Goal: Task Accomplishment & Management: Use online tool/utility

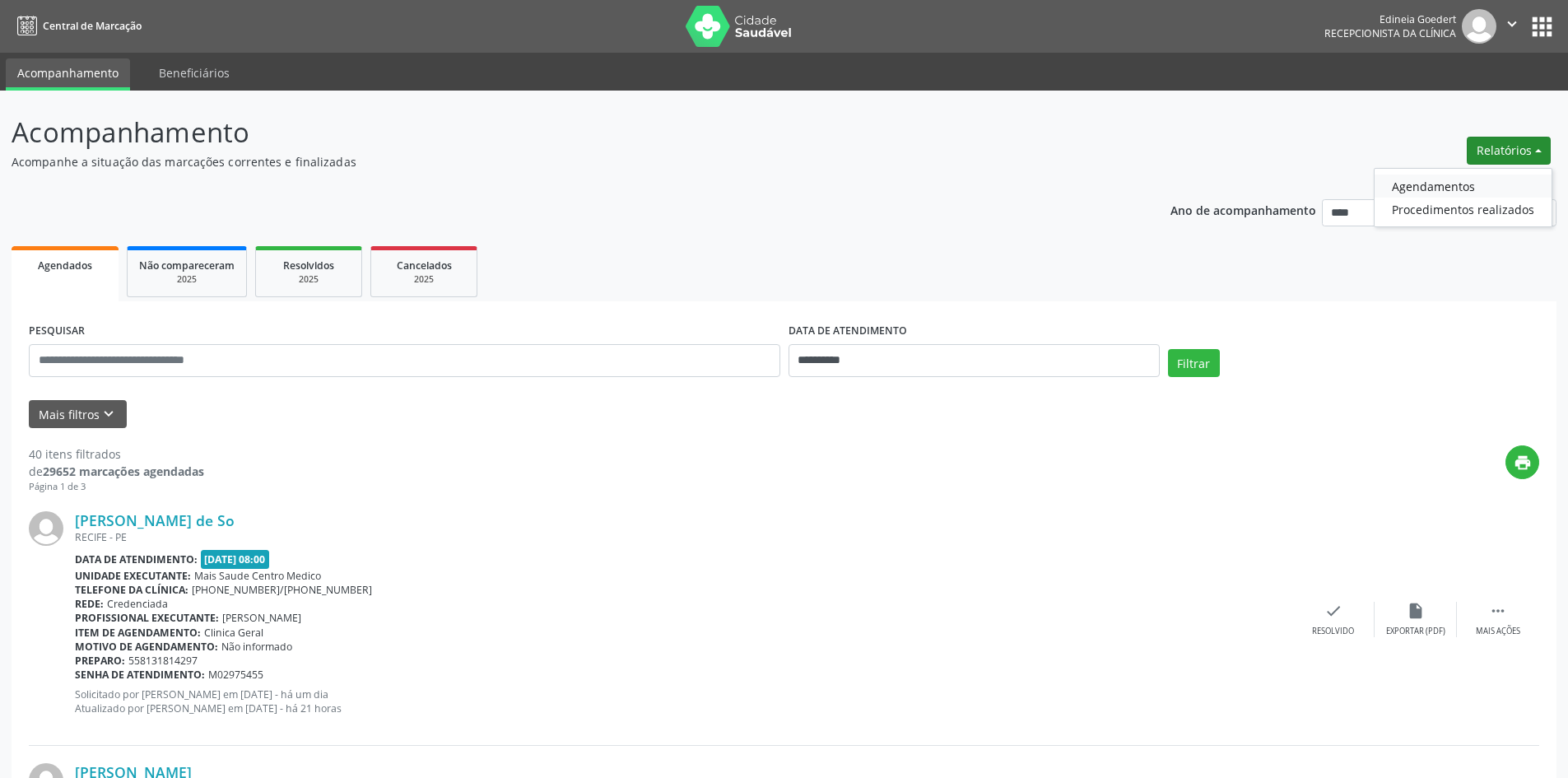
click at [1473, 183] on link "Agendamentos" at bounding box center [1462, 185] width 177 height 23
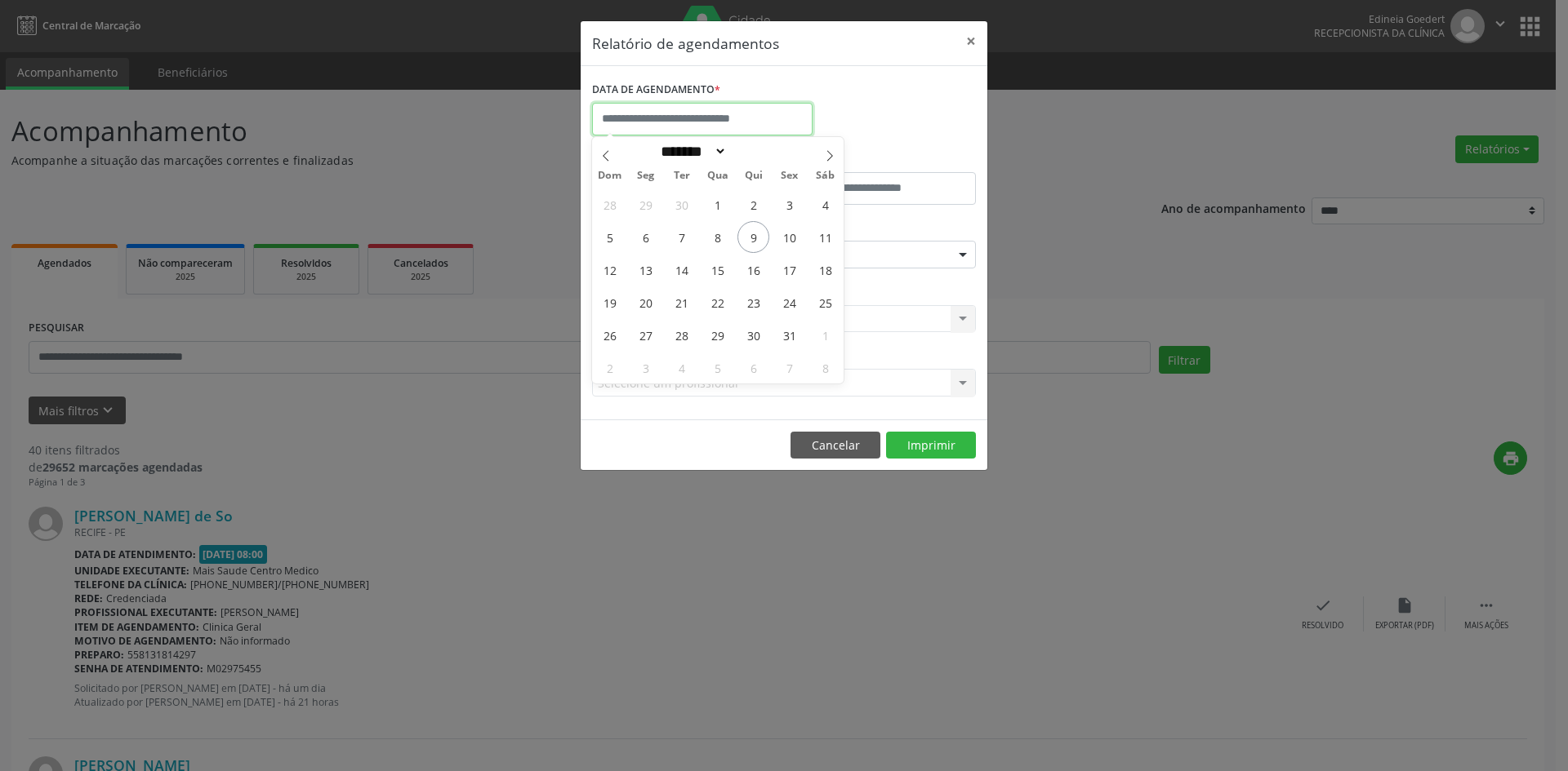
click at [693, 124] on input "text" at bounding box center [702, 119] width 221 height 33
click at [753, 282] on span "16" at bounding box center [753, 270] width 32 height 32
type input "**********"
click at [753, 282] on span "16" at bounding box center [753, 270] width 32 height 32
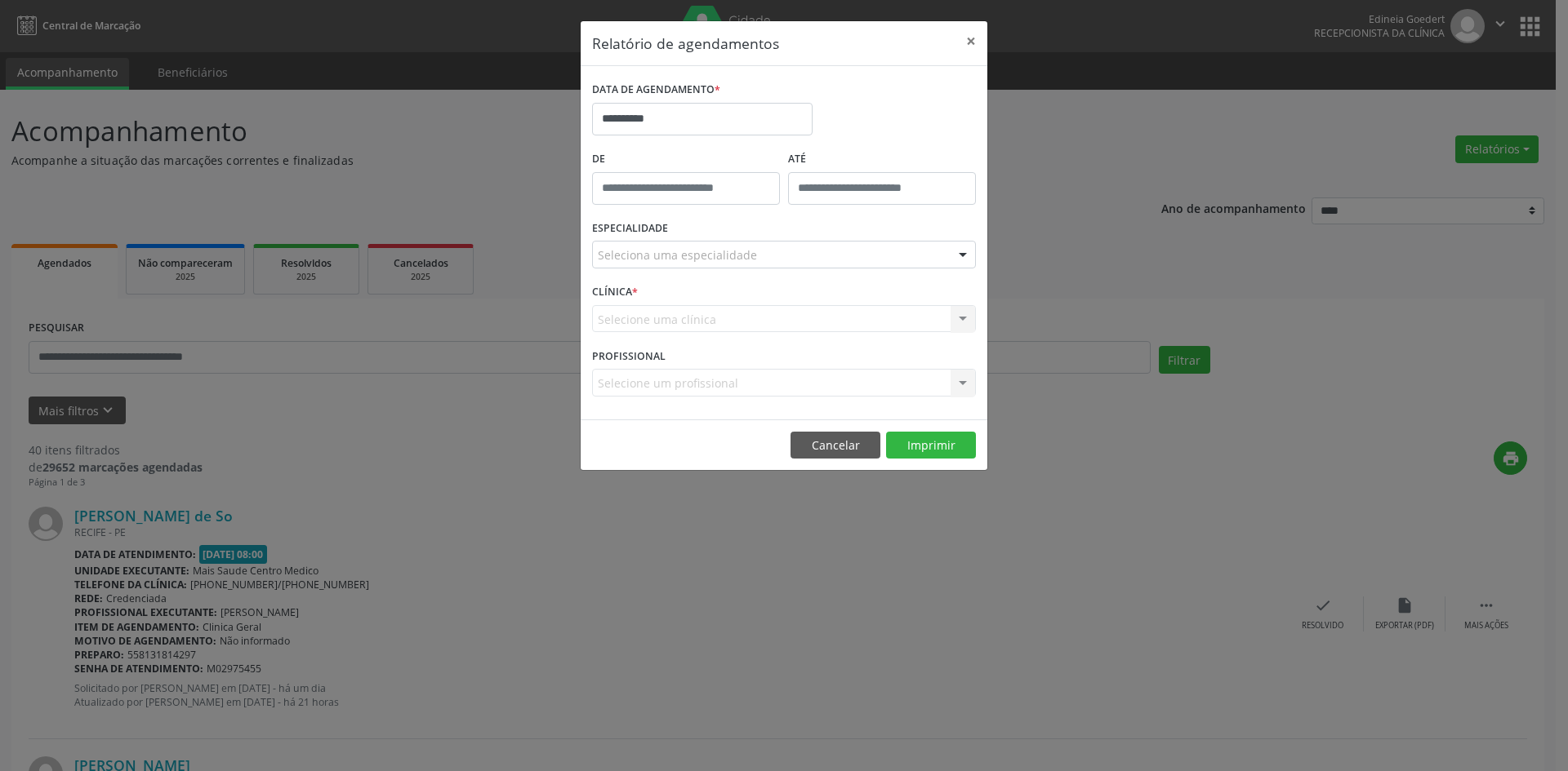
click at [767, 256] on div "Seleciona uma especialidade" at bounding box center [784, 254] width 384 height 28
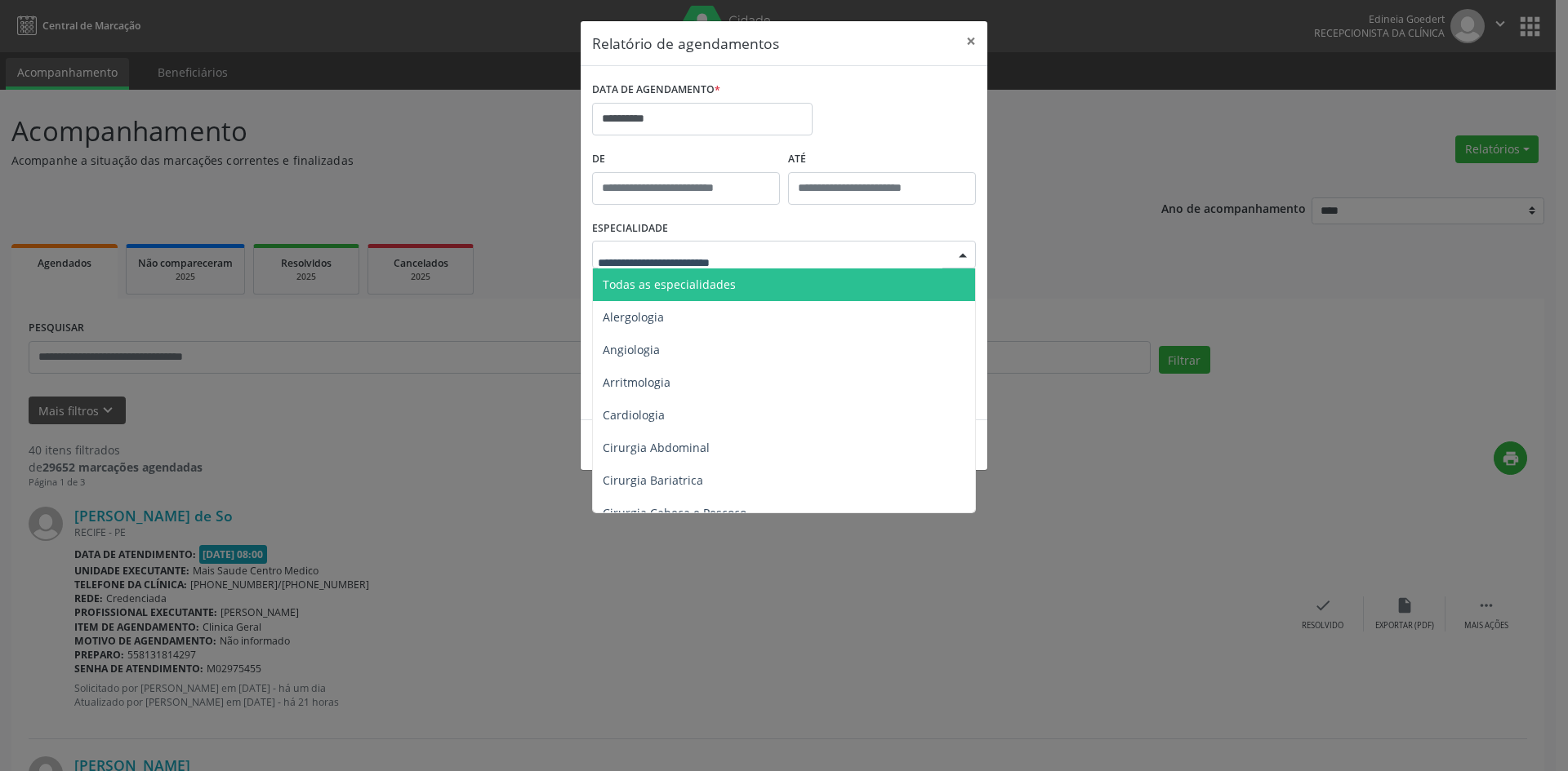
click at [761, 279] on span "Todas as especialidades" at bounding box center [785, 284] width 385 height 33
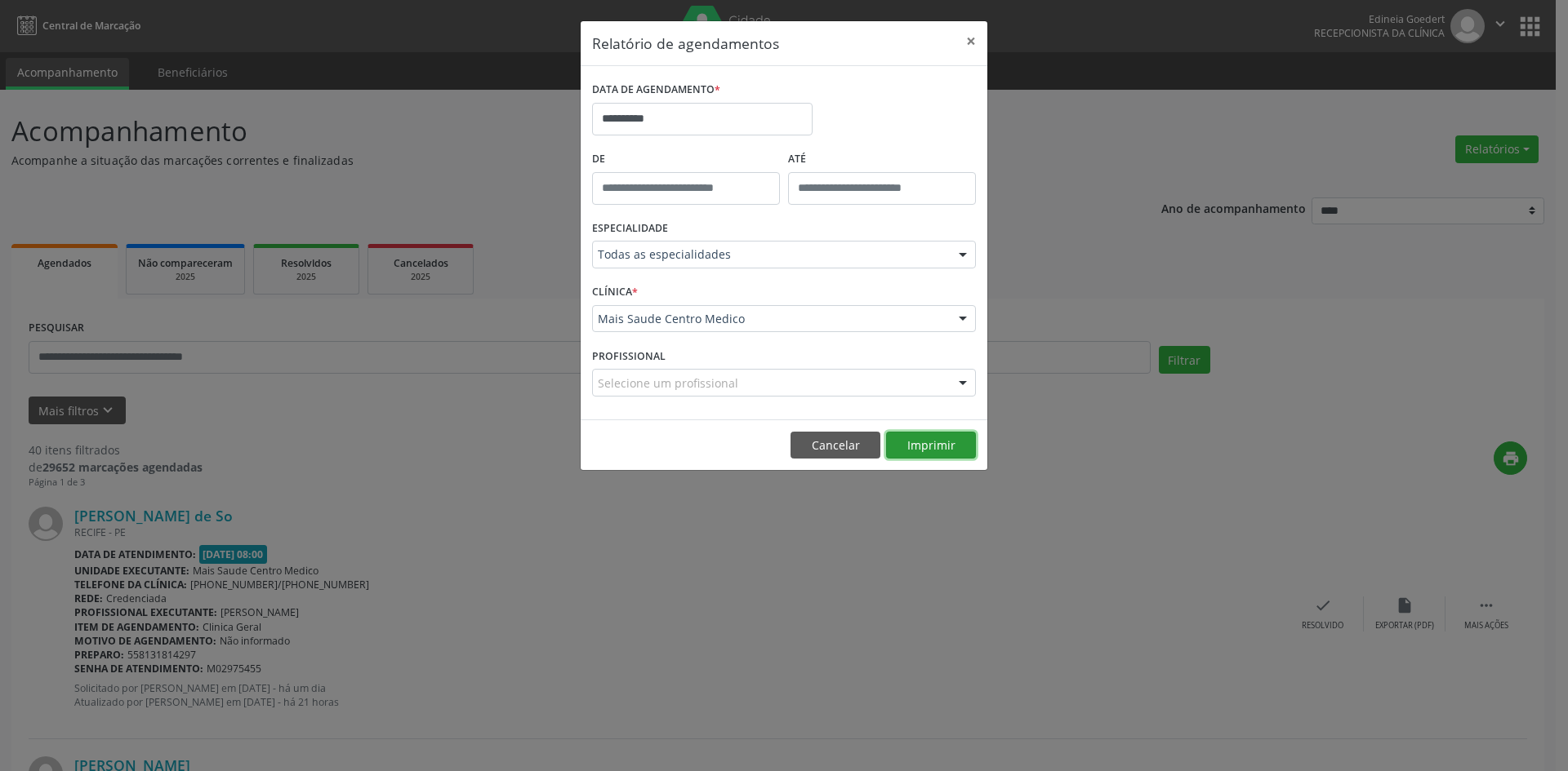
click at [911, 440] on button "Imprimir" at bounding box center [931, 445] width 90 height 28
click at [714, 131] on input "**********" at bounding box center [702, 119] width 221 height 33
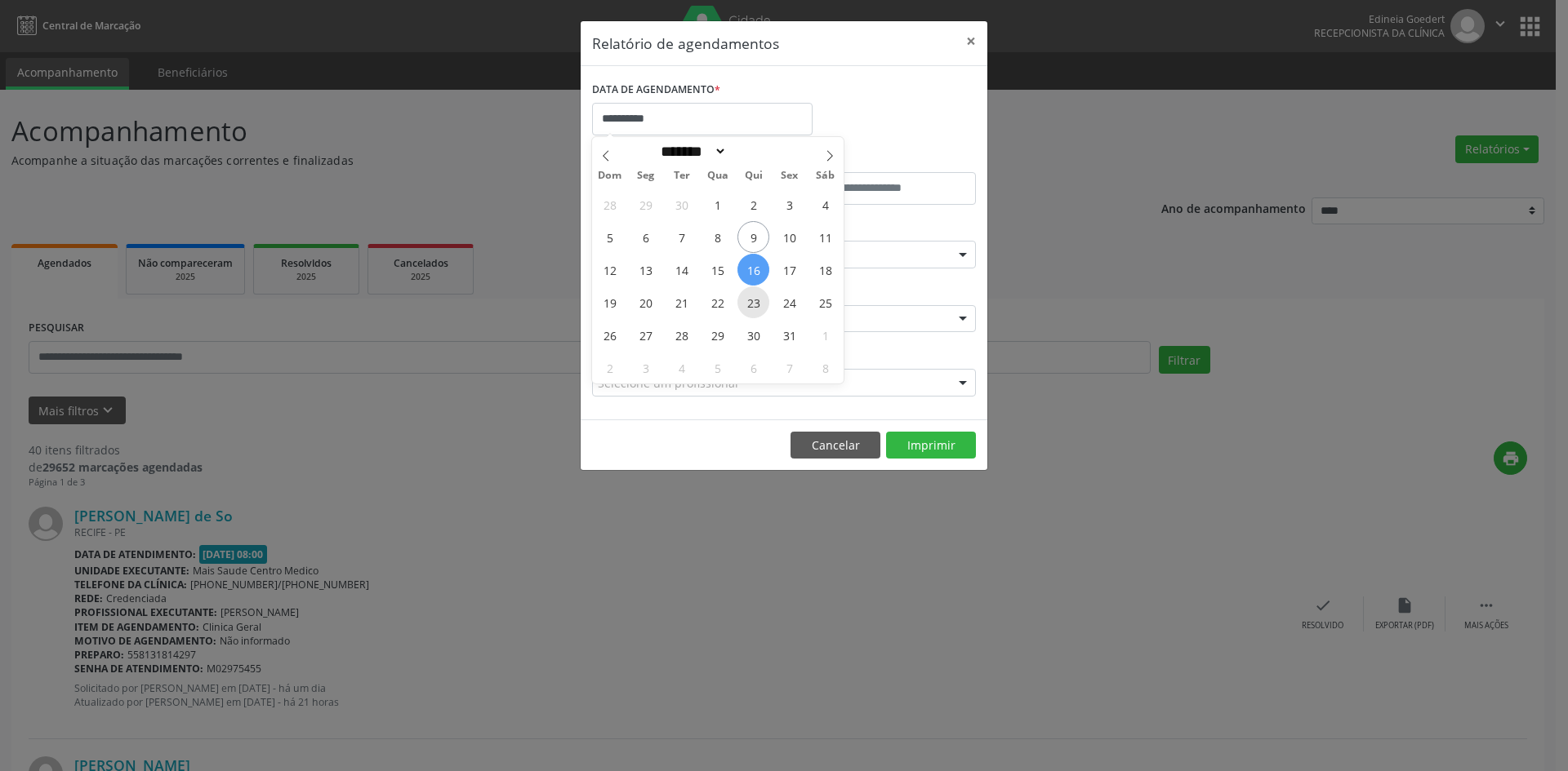
click at [755, 307] on span "23" at bounding box center [753, 303] width 32 height 32
type input "**********"
click at [755, 307] on span "23" at bounding box center [753, 303] width 32 height 32
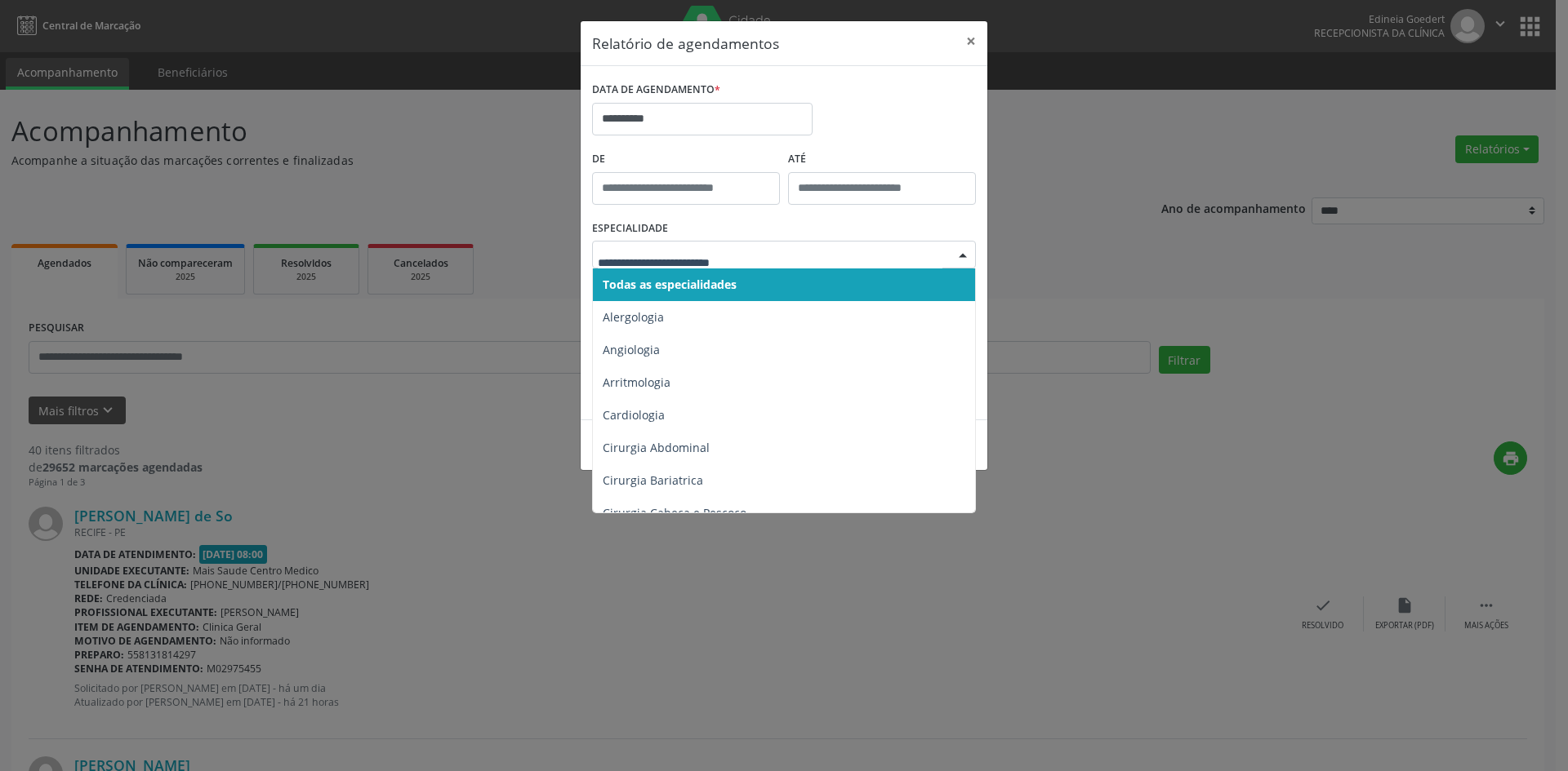
drag, startPoint x: 761, startPoint y: 283, endPoint x: 865, endPoint y: 293, distance: 104.5
click at [761, 283] on span "Todas as especialidades" at bounding box center [785, 284] width 385 height 33
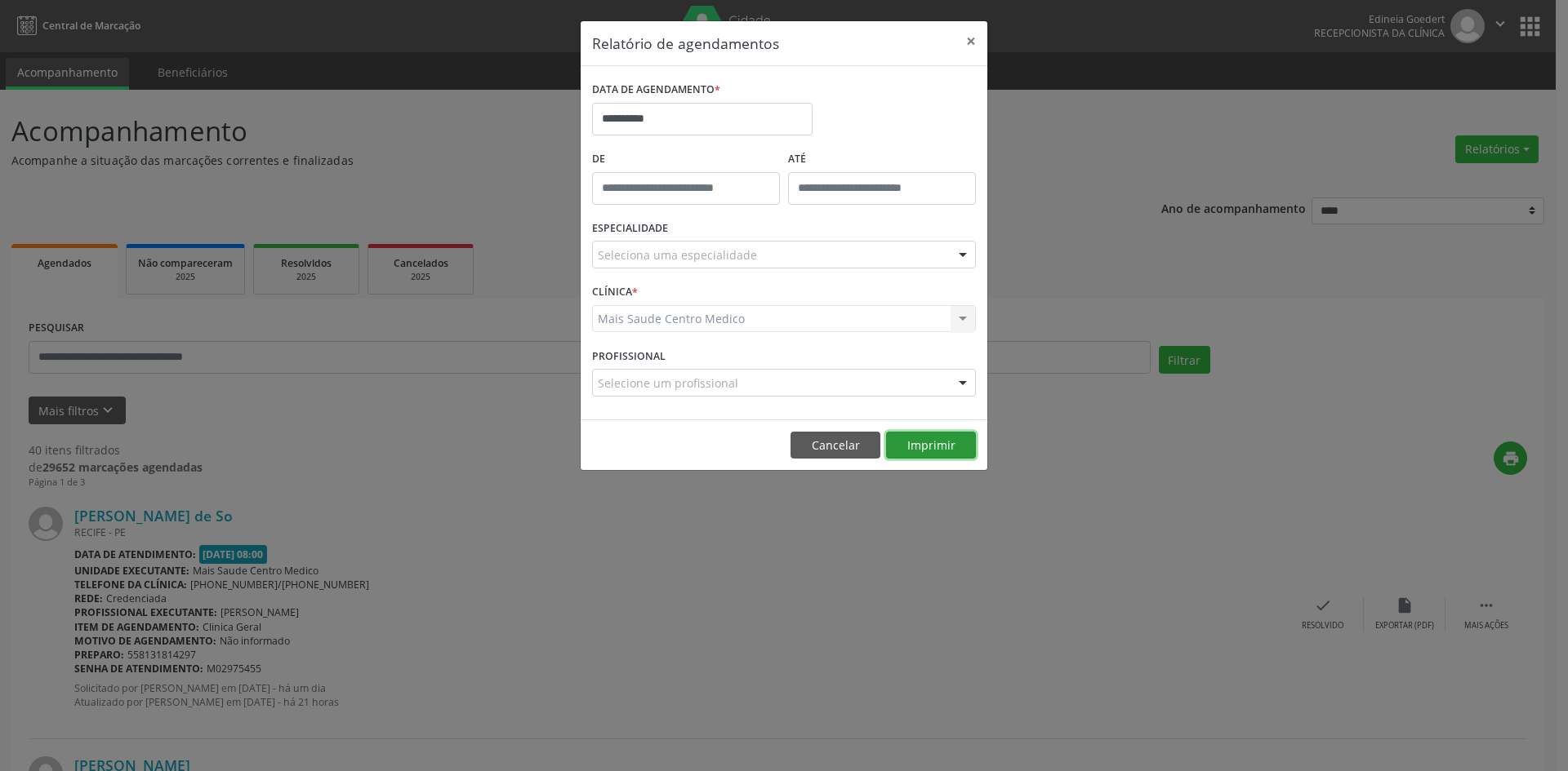
click at [909, 436] on button "Imprimir" at bounding box center [931, 445] width 90 height 28
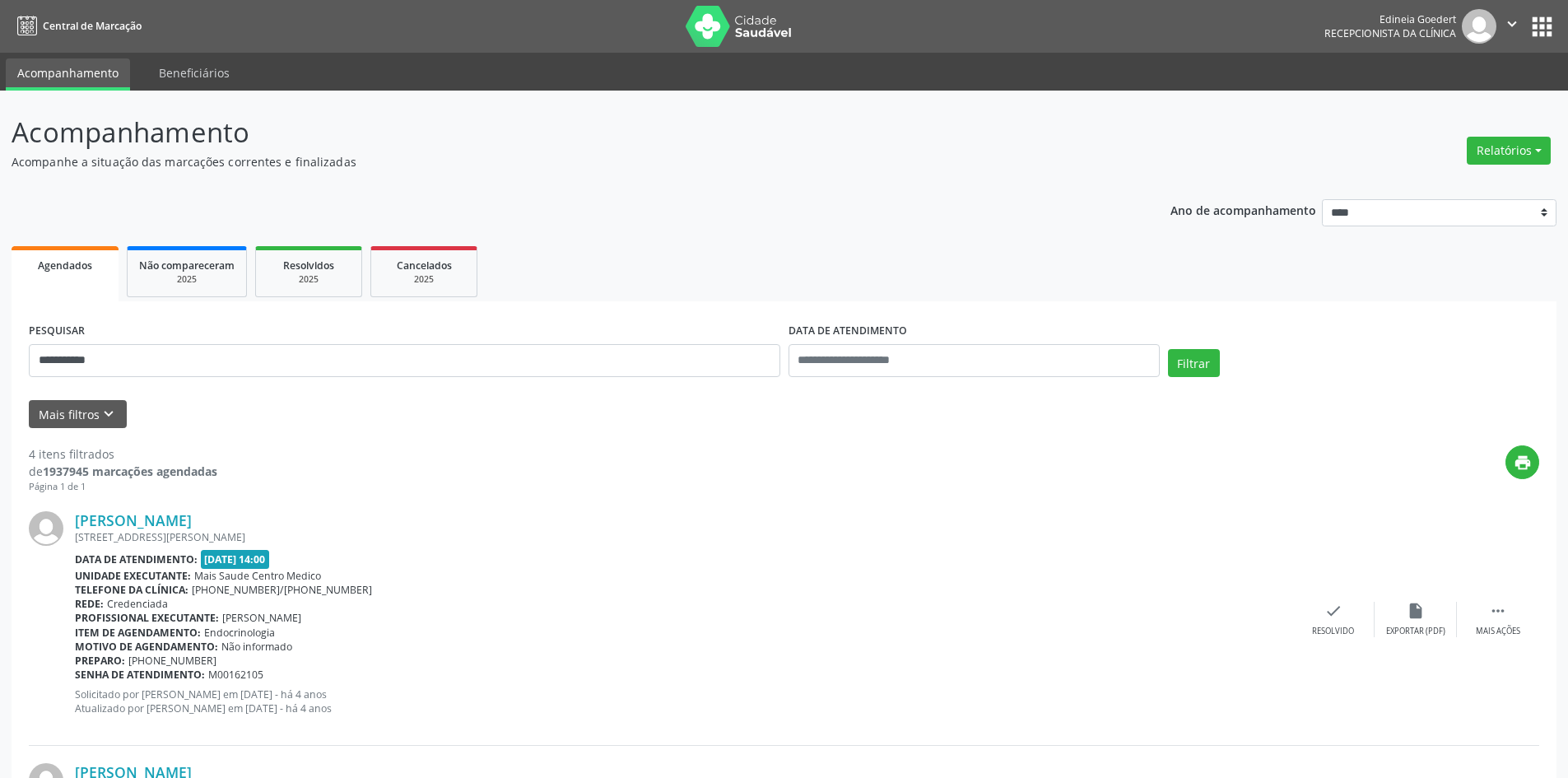
scroll to position [737, 0]
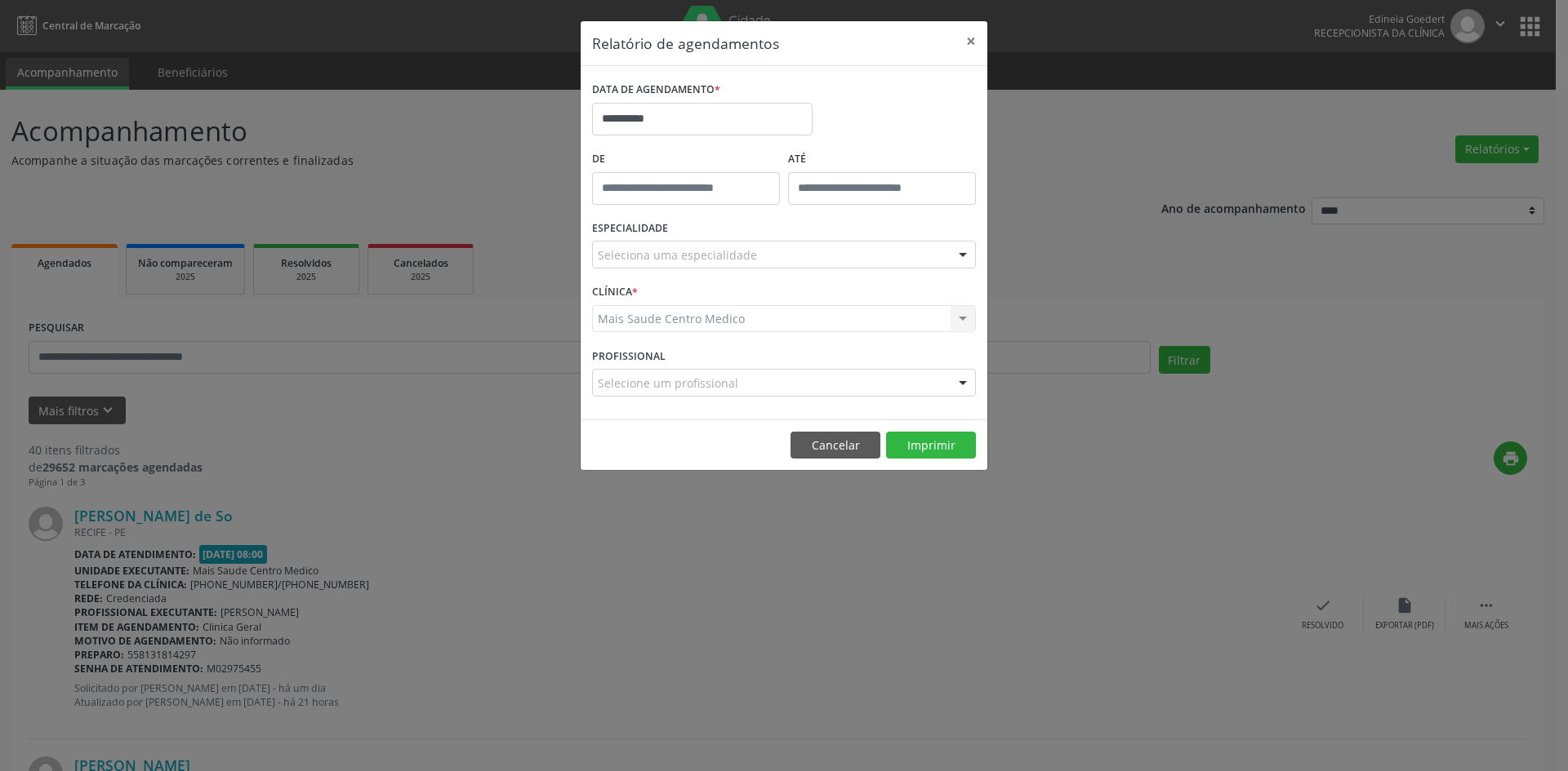
click at [718, 242] on div "Seleciona uma especialidade" at bounding box center [784, 254] width 384 height 28
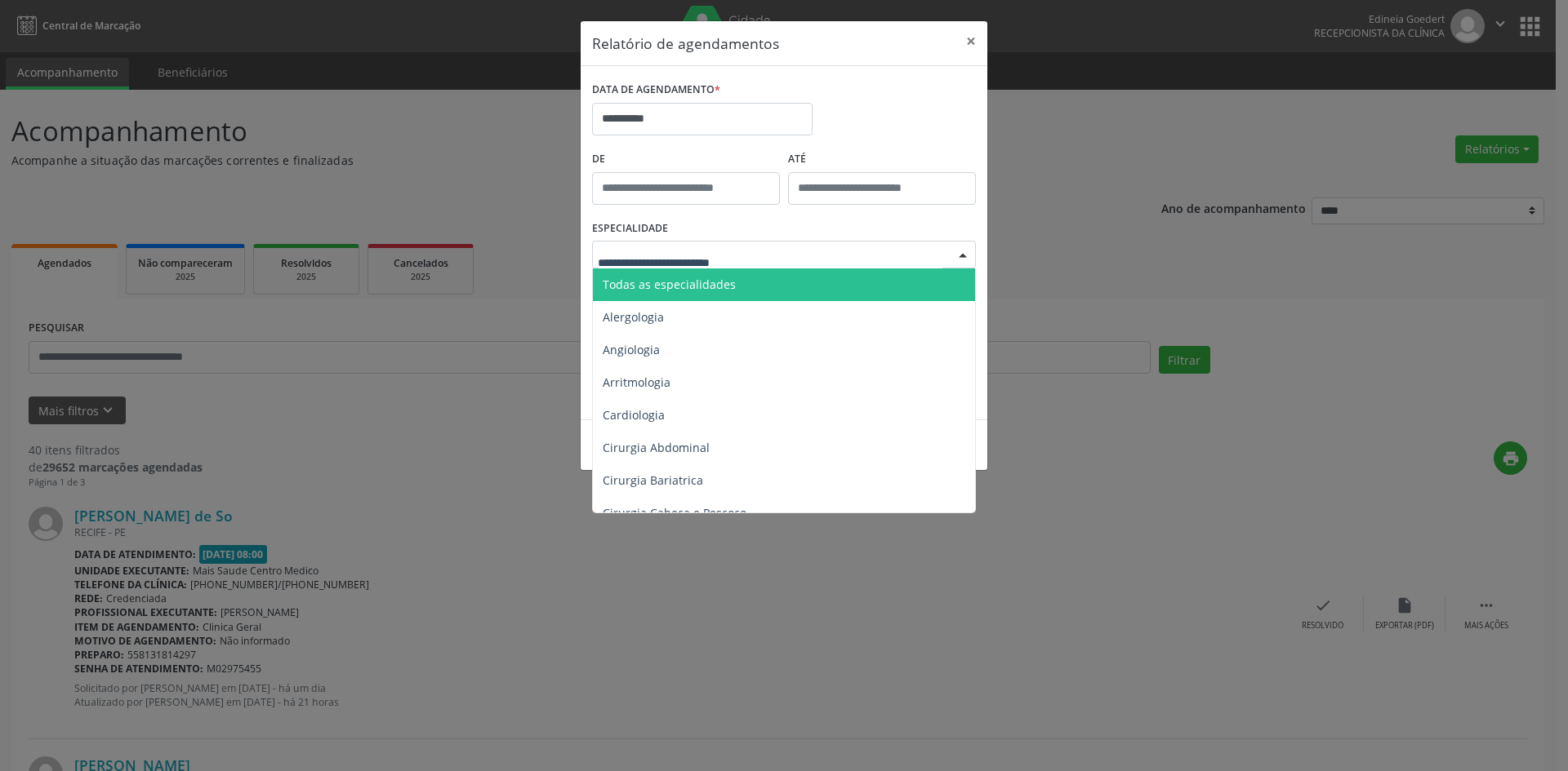
click at [896, 78] on div "**********" at bounding box center [783, 112] width 392 height 70
click at [761, 255] on div at bounding box center [784, 254] width 384 height 28
click at [754, 289] on span "Todas as especialidades" at bounding box center [785, 284] width 385 height 33
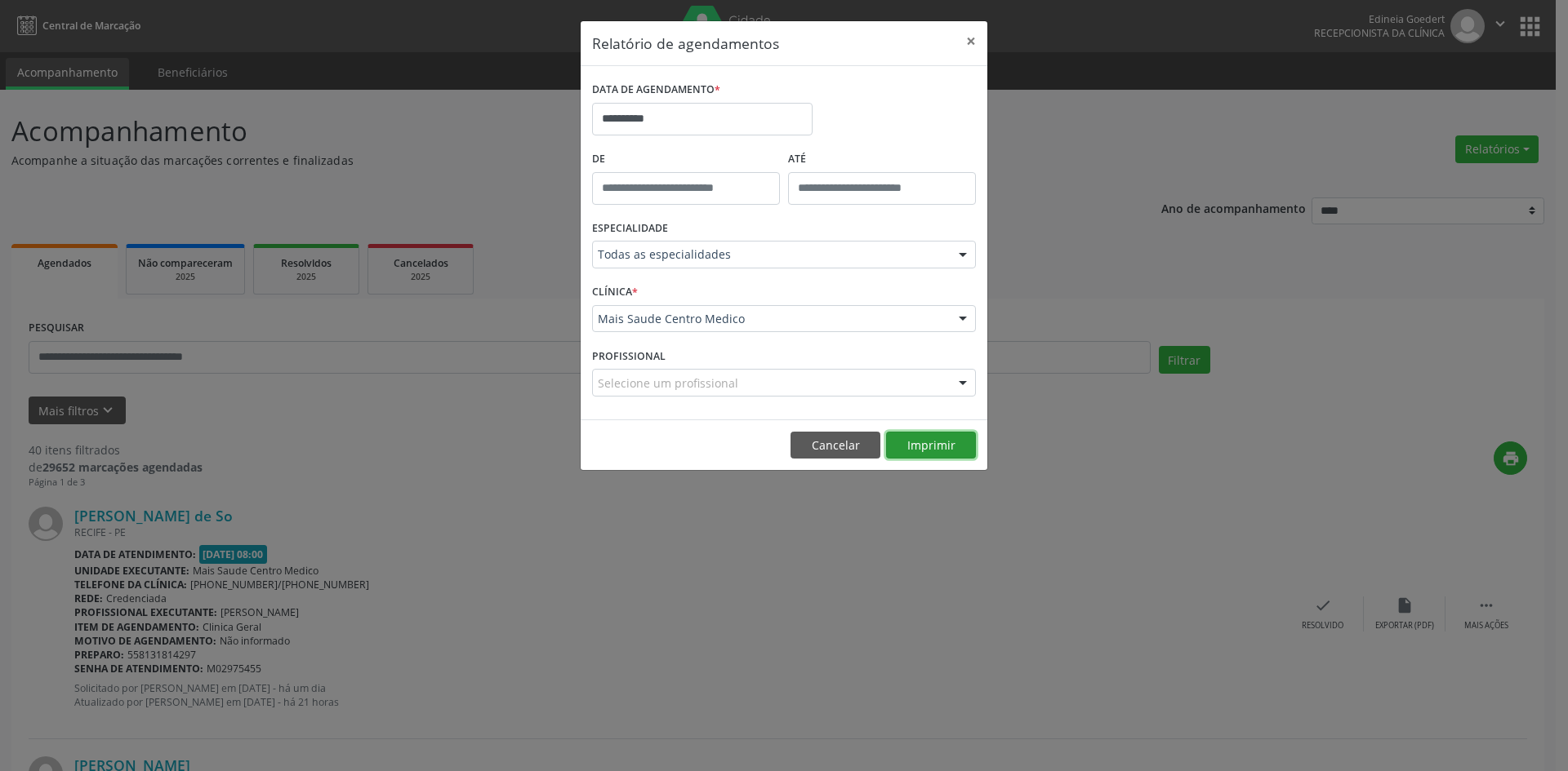
click at [956, 452] on button "Imprimir" at bounding box center [931, 445] width 90 height 28
